Goal: Check status

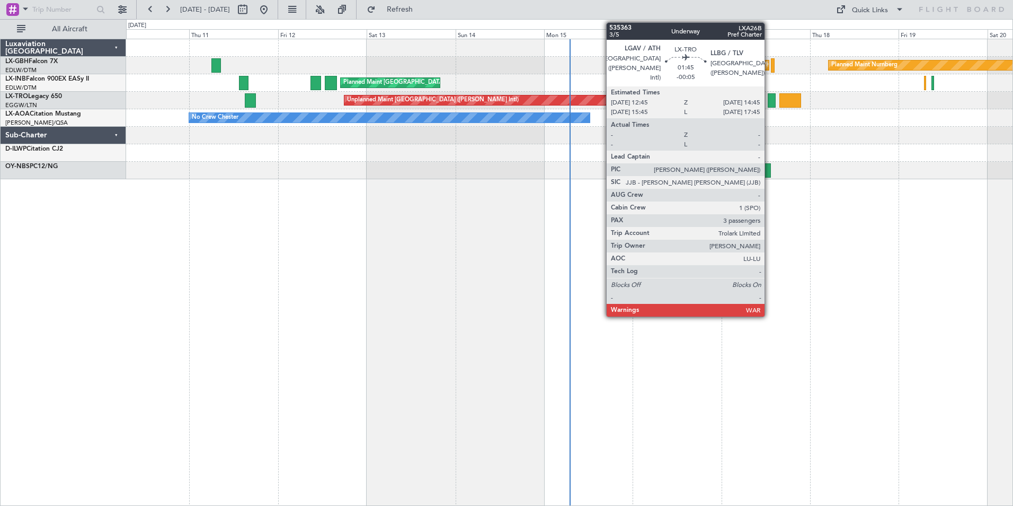
click at [769, 101] on div at bounding box center [771, 100] width 7 height 14
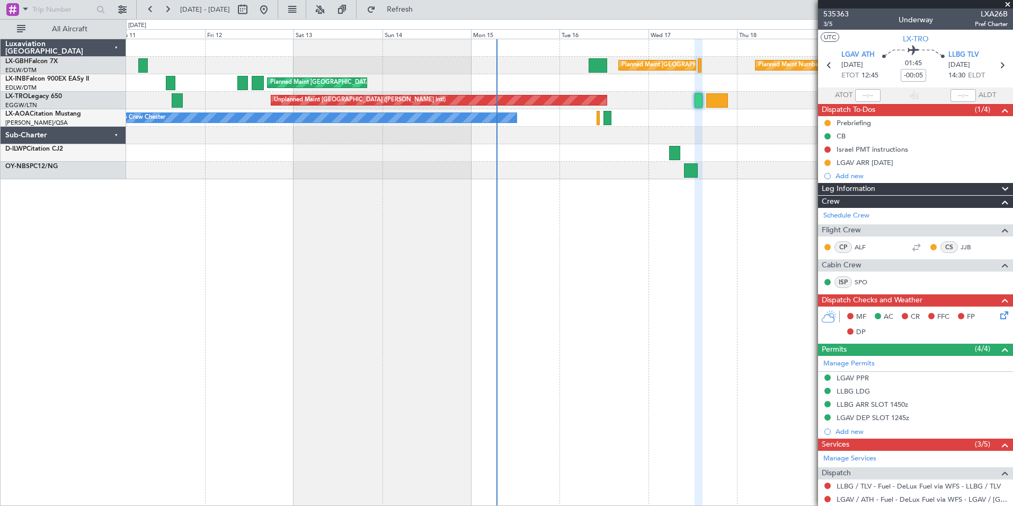
click at [599, 202] on div "Planned Maint [GEOGRAPHIC_DATA] ([GEOGRAPHIC_DATA]) Planned Maint Nurnberg Plan…" at bounding box center [569, 272] width 887 height 467
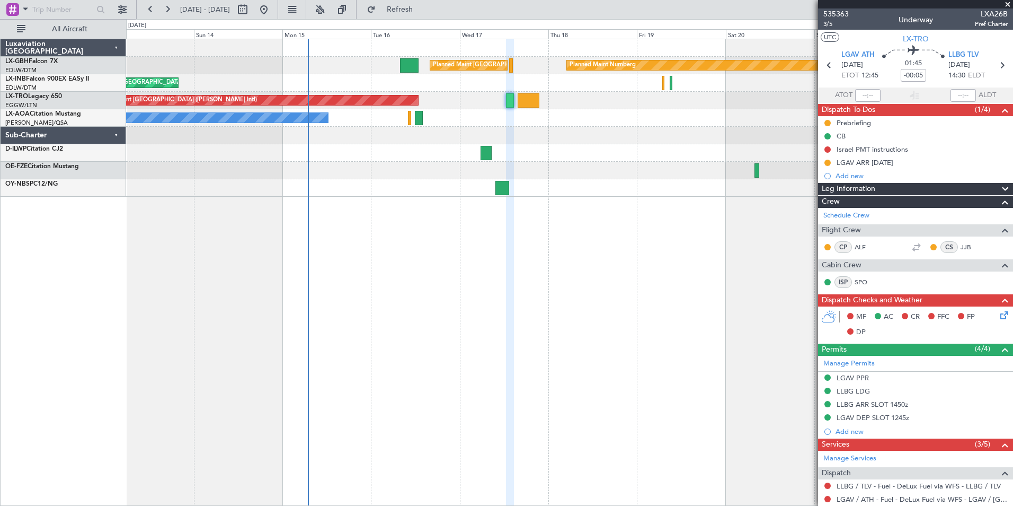
click at [565, 144] on div at bounding box center [569, 135] width 887 height 17
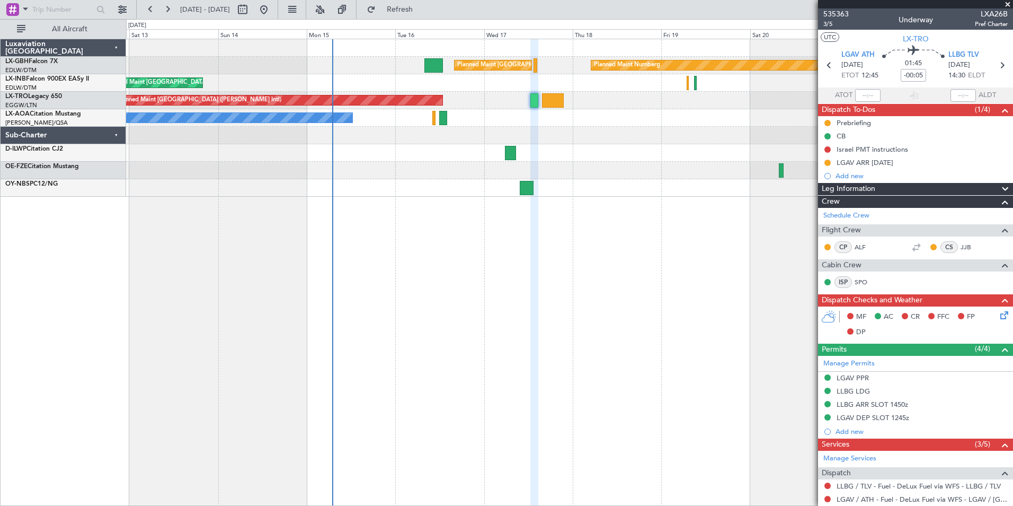
click at [426, 157] on div at bounding box center [569, 152] width 887 height 17
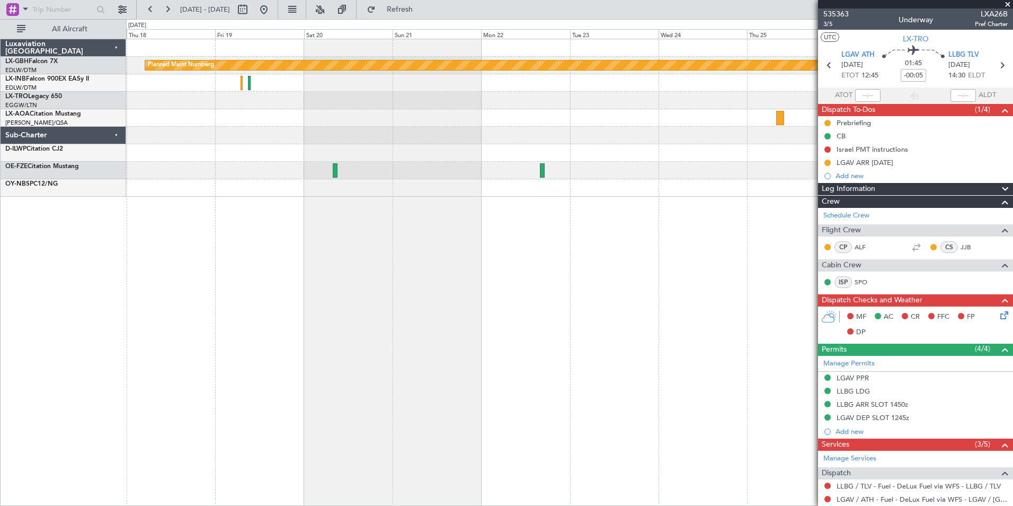
click at [245, 296] on div "Planned Maint Nurnberg Planned Maint [GEOGRAPHIC_DATA] ([GEOGRAPHIC_DATA]) Unpl…" at bounding box center [569, 272] width 887 height 467
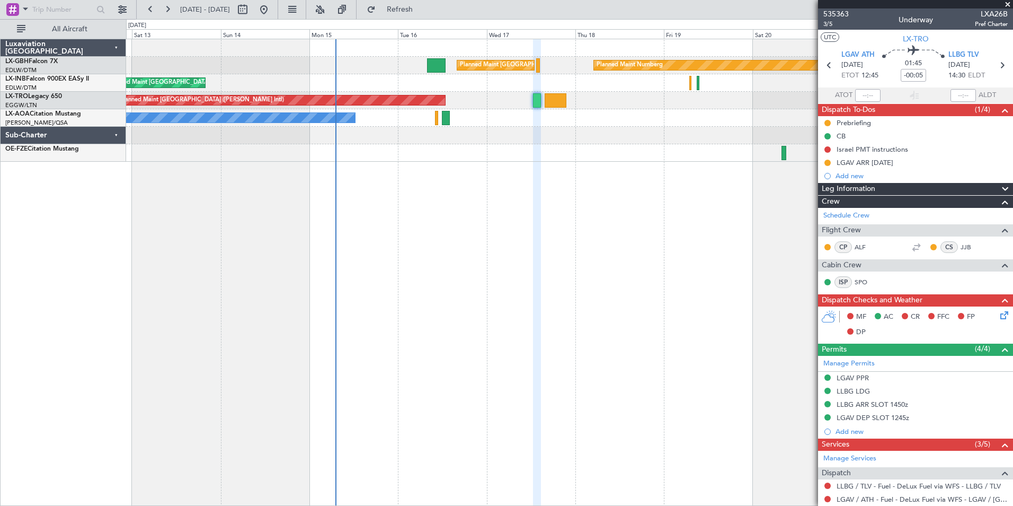
click at [781, 277] on div "Planned Maint Nurnberg Planned Maint [GEOGRAPHIC_DATA] ([GEOGRAPHIC_DATA]) Plan…" at bounding box center [569, 272] width 887 height 467
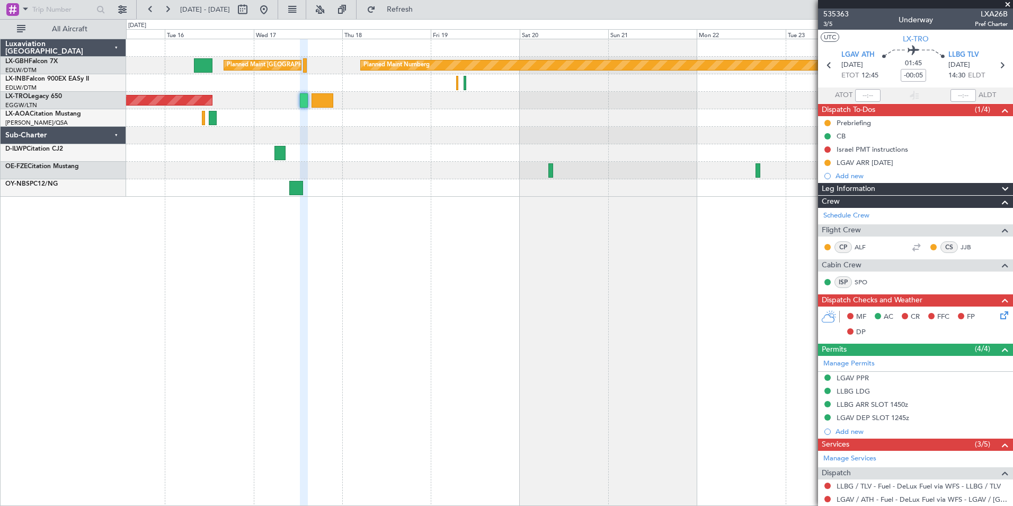
click at [263, 217] on div "Planned Maint Nurnberg Planned Maint [GEOGRAPHIC_DATA] ([GEOGRAPHIC_DATA]) Plan…" at bounding box center [569, 272] width 887 height 467
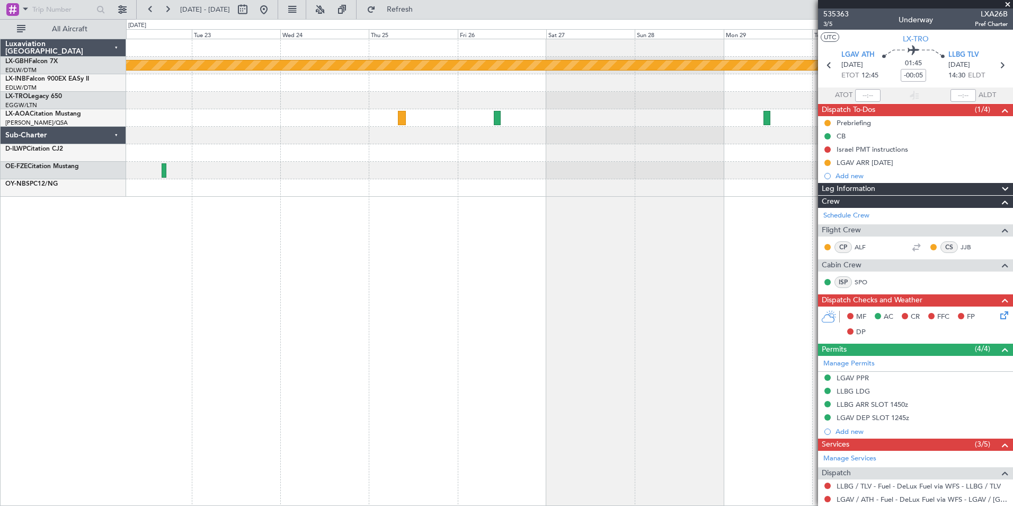
click at [229, 307] on div "Planned Maint Nurnberg No Crew [GEOGRAPHIC_DATA] ([GEOGRAPHIC_DATA])" at bounding box center [569, 272] width 887 height 467
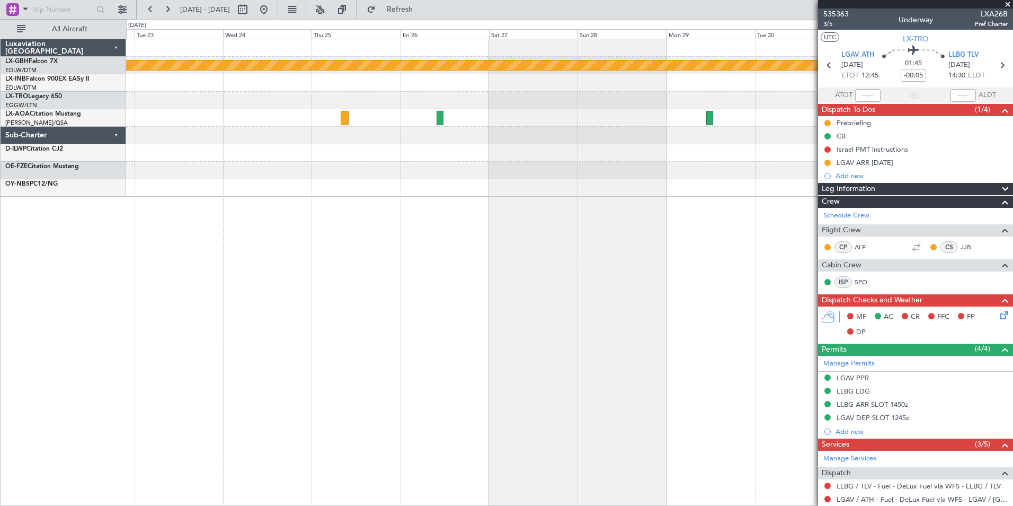
click at [197, 313] on div "Planned Maint Nurnberg No Crew [GEOGRAPHIC_DATA] ([GEOGRAPHIC_DATA])" at bounding box center [569, 272] width 887 height 467
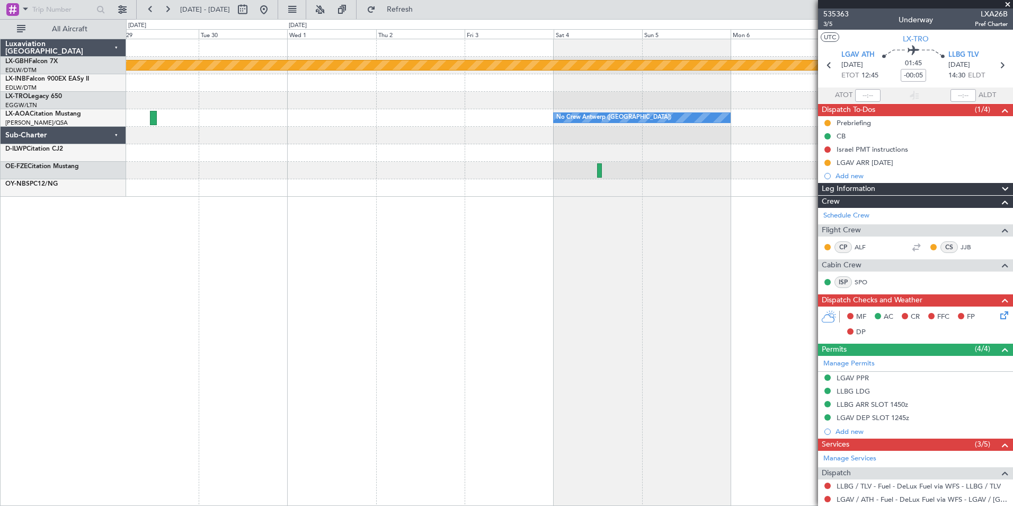
click at [332, 289] on div "Planned Maint Nurnberg No Crew [GEOGRAPHIC_DATA] ([GEOGRAPHIC_DATA])" at bounding box center [569, 272] width 887 height 467
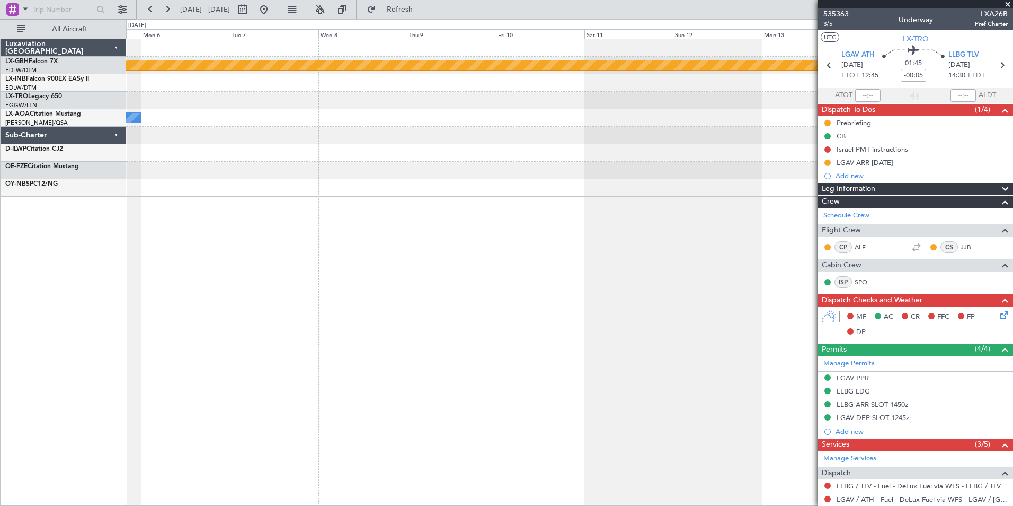
click at [282, 282] on div "Planned Maint Nurnberg No Crew [GEOGRAPHIC_DATA] ([GEOGRAPHIC_DATA])" at bounding box center [569, 272] width 887 height 467
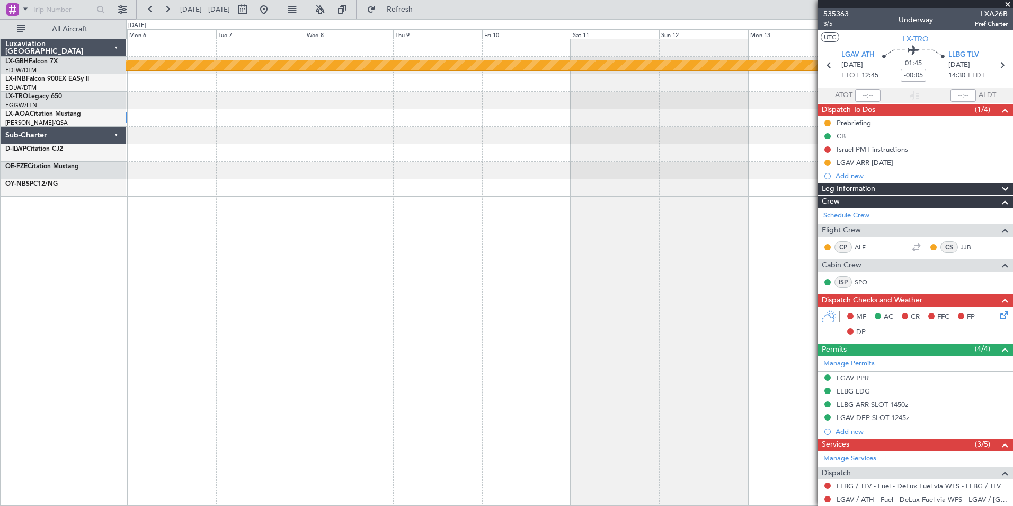
click at [224, 278] on div "Planned Maint Nurnberg No Crew [GEOGRAPHIC_DATA] ([GEOGRAPHIC_DATA])" at bounding box center [569, 272] width 887 height 467
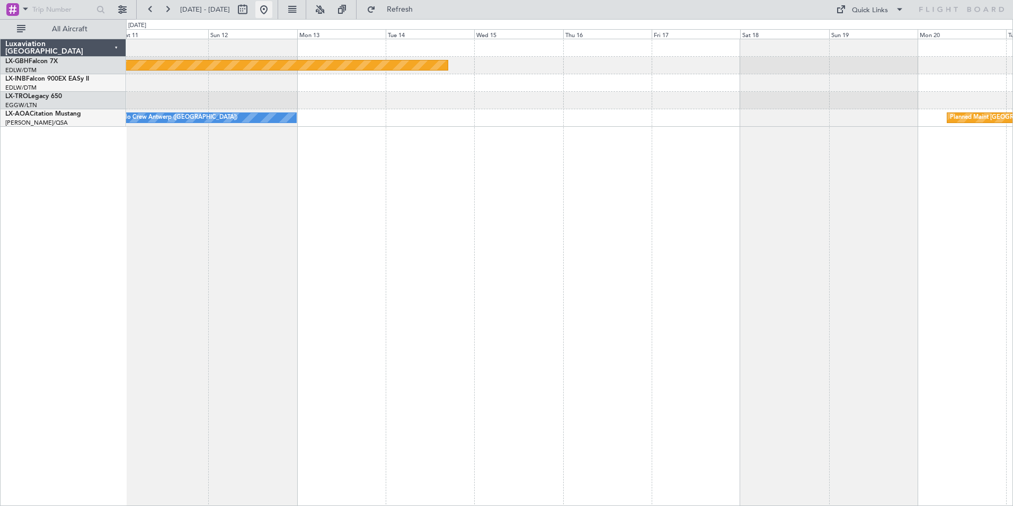
click at [272, 8] on button at bounding box center [263, 9] width 17 height 17
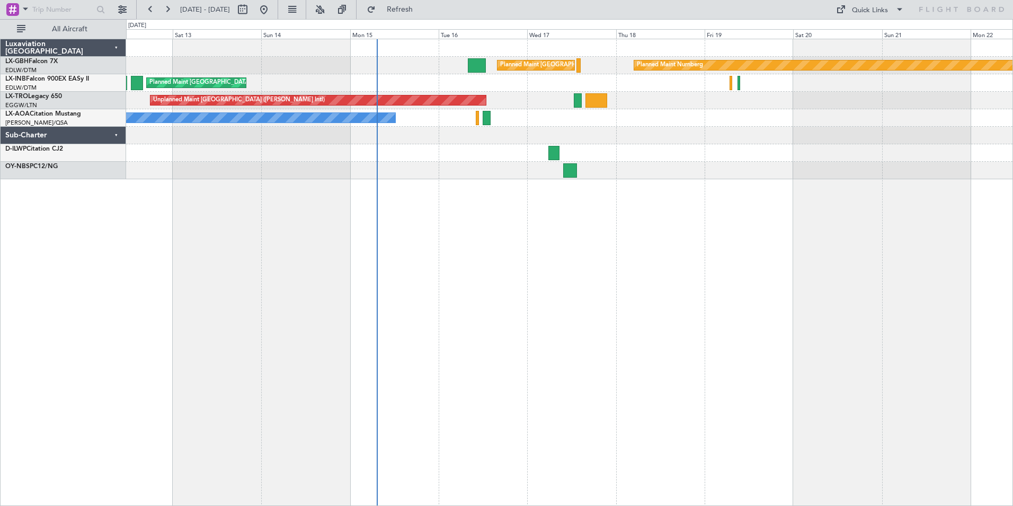
click at [435, 248] on div "Planned Maint Nurnberg Planned Maint [GEOGRAPHIC_DATA] ([GEOGRAPHIC_DATA]) Plan…" at bounding box center [569, 272] width 887 height 467
